Goal: Register for event/course

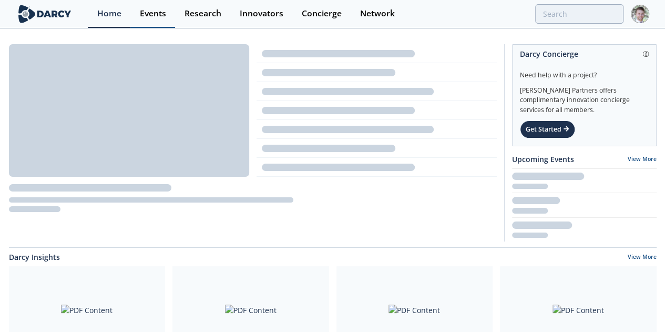
click at [156, 1] on link "Events" at bounding box center [152, 14] width 45 height 28
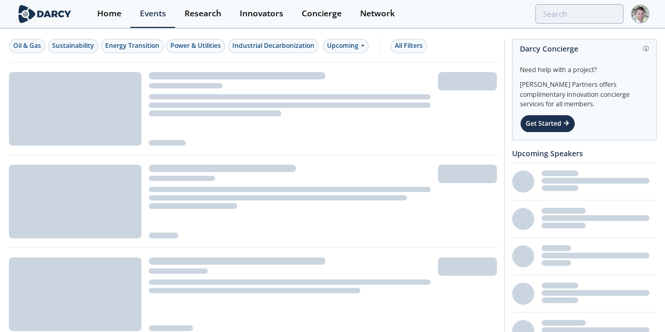
click at [339, 54] on div "Oil & Gas Sustainability Energy Transition Power & Utilities Industrial Decarbo…" at bounding box center [253, 45] width 488 height 33
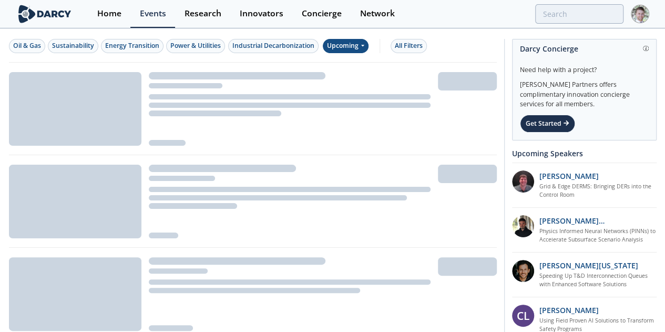
click at [345, 46] on div "Upcoming" at bounding box center [346, 46] width 46 height 14
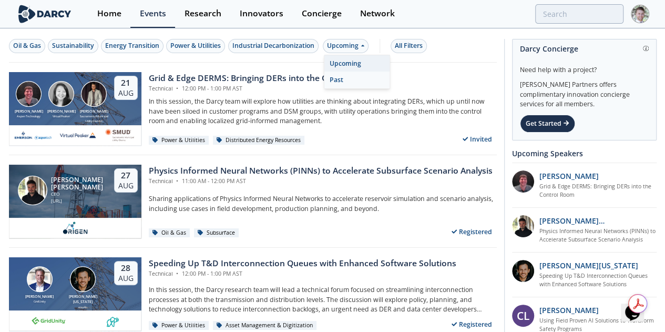
click at [332, 77] on div "Past" at bounding box center [356, 79] width 65 height 17
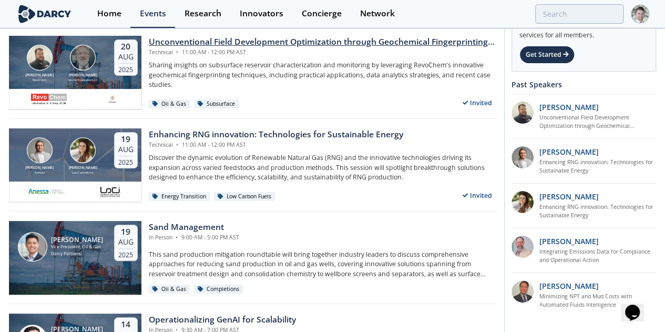
scroll to position [129, 0]
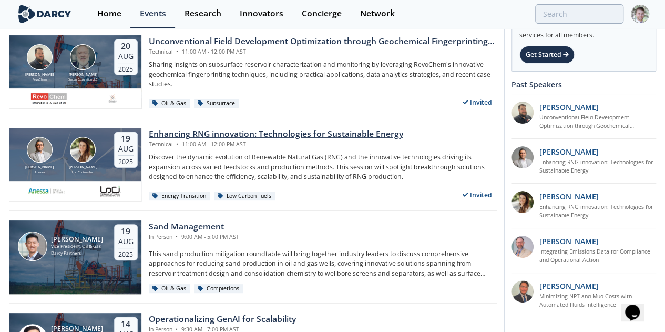
click at [248, 135] on div "Enhancing RNG innovation: Technologies for Sustainable Energy" at bounding box center [276, 134] width 254 height 13
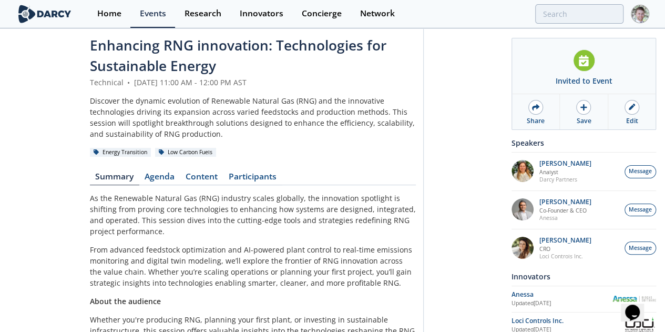
scroll to position [12, 0]
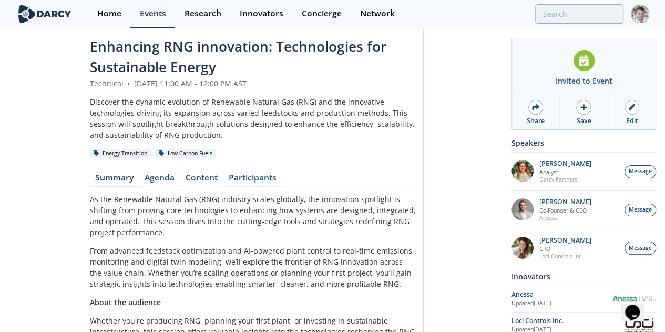
click at [223, 173] on link "Participants" at bounding box center [252, 179] width 59 height 13
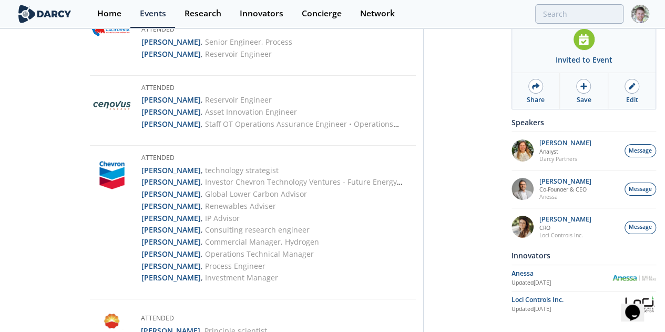
scroll to position [226, 0]
